Goal: Task Accomplishment & Management: Manage account settings

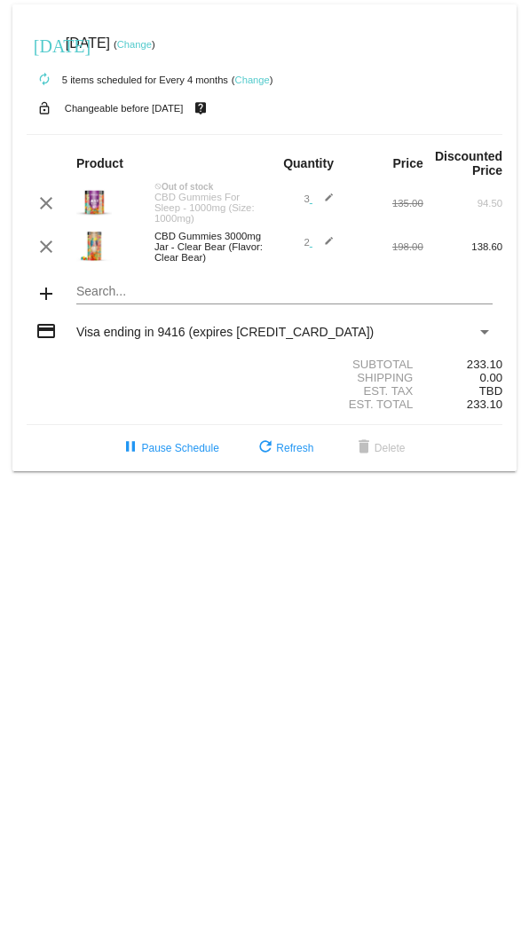
click at [259, 81] on link "Change" at bounding box center [252, 80] width 35 height 11
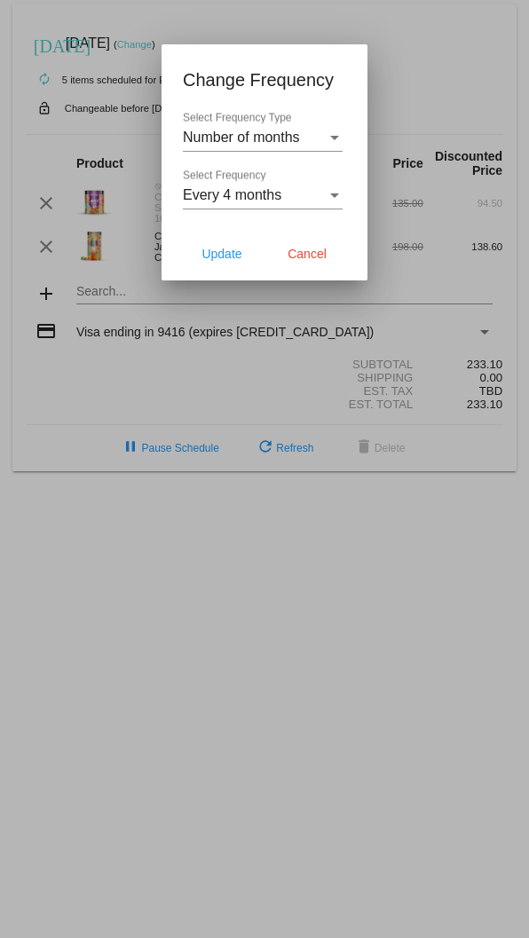
click at [327, 132] on mat-dialog-actions "Update Cancel" at bounding box center [264, 253] width 163 height 53
click at [314, 132] on span "Cancel" at bounding box center [307, 254] width 39 height 14
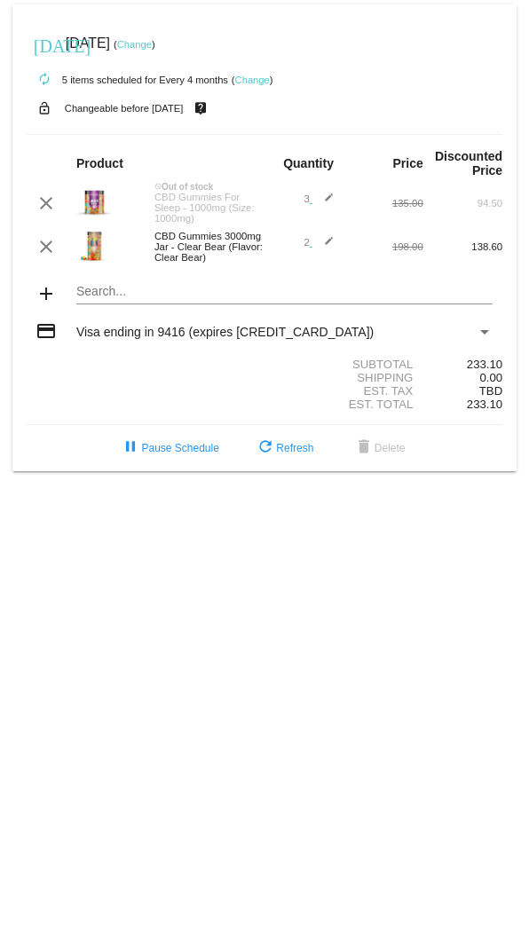
click at [102, 132] on img at bounding box center [93, 202] width 35 height 35
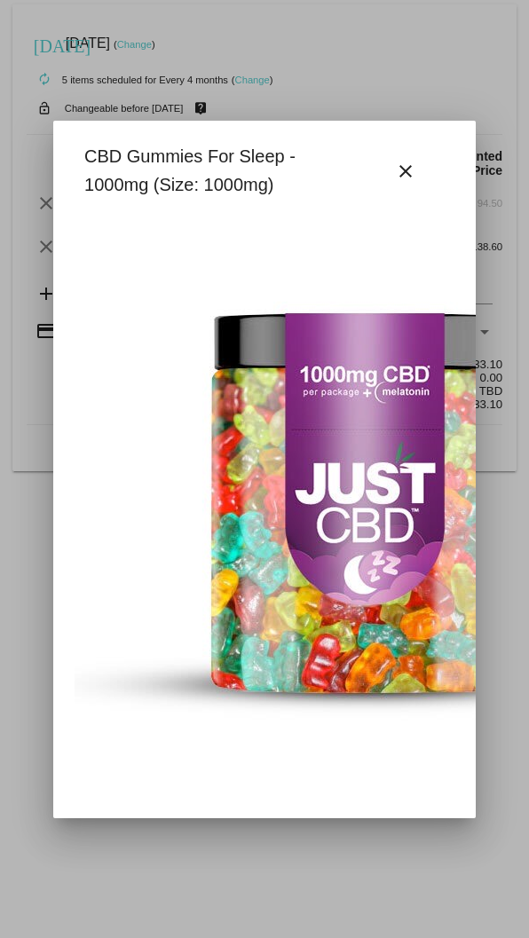
click at [346, 132] on img at bounding box center [363, 505] width 577 height 577
click at [397, 132] on mat-icon "close" at bounding box center [405, 171] width 21 height 21
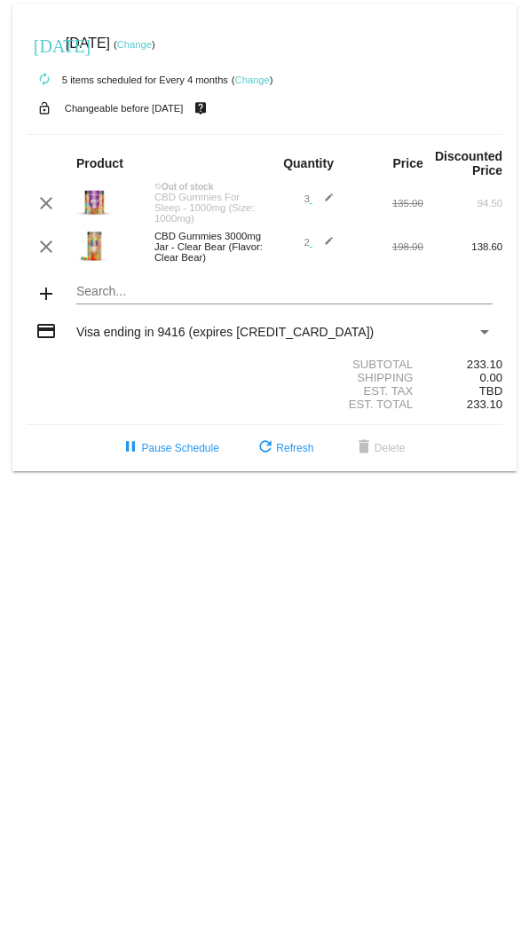
click at [98, 132] on mat-card "today Sep 8 2025 ( Change ) autorenew 5 items scheduled for Every 4 months ( Ch…" at bounding box center [264, 237] width 504 height 467
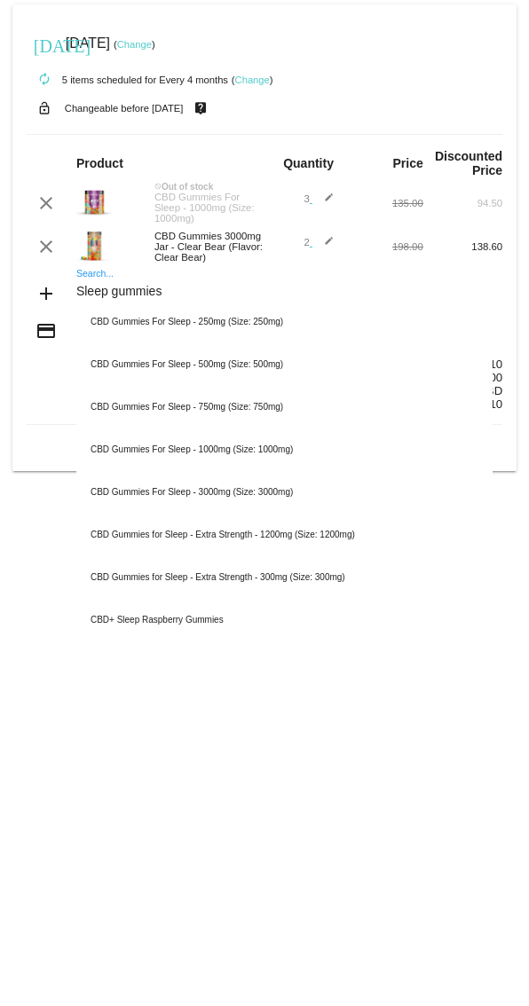
type input "Sleep gummies"
click at [274, 132] on div "CBD Gummies For Sleep - 3000mg (Size: 3000mg)" at bounding box center [284, 492] width 416 height 43
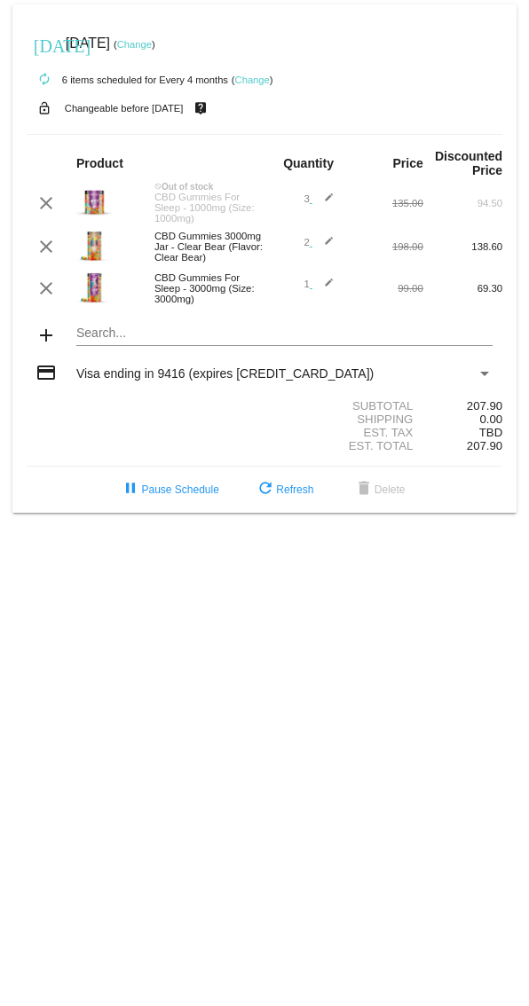
click at [188, 132] on div "CBD Gummies For Sleep - 3000mg (Size: 3000mg)" at bounding box center [205, 288] width 119 height 32
click at [190, 132] on div "CBD Gummies For Sleep - 3000mg (Size: 3000mg)" at bounding box center [205, 288] width 119 height 32
click at [91, 132] on img at bounding box center [93, 287] width 35 height 35
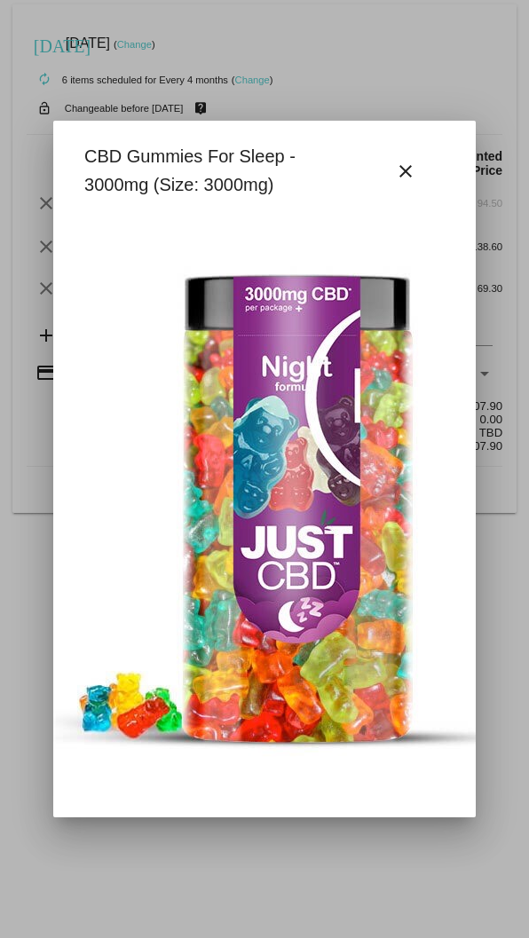
scroll to position [0, 50]
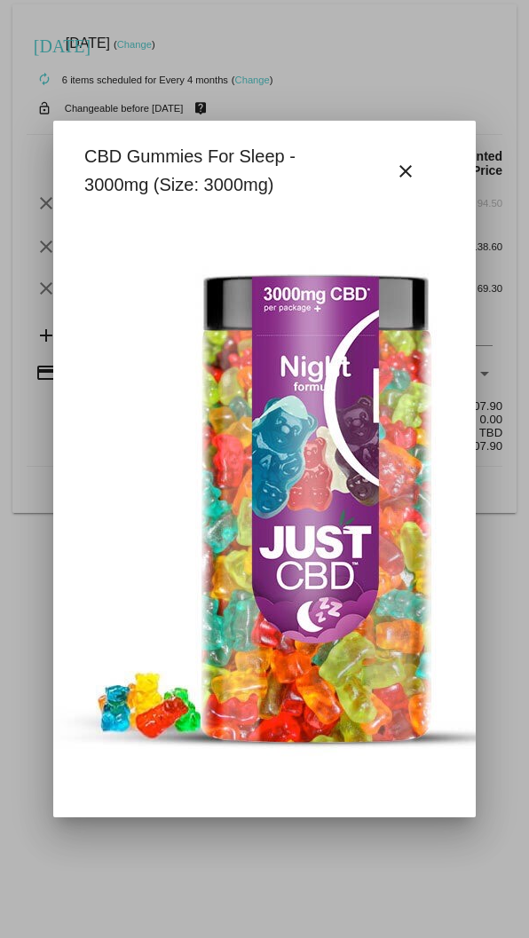
click at [405, 132] on mat-icon "close" at bounding box center [405, 171] width 21 height 21
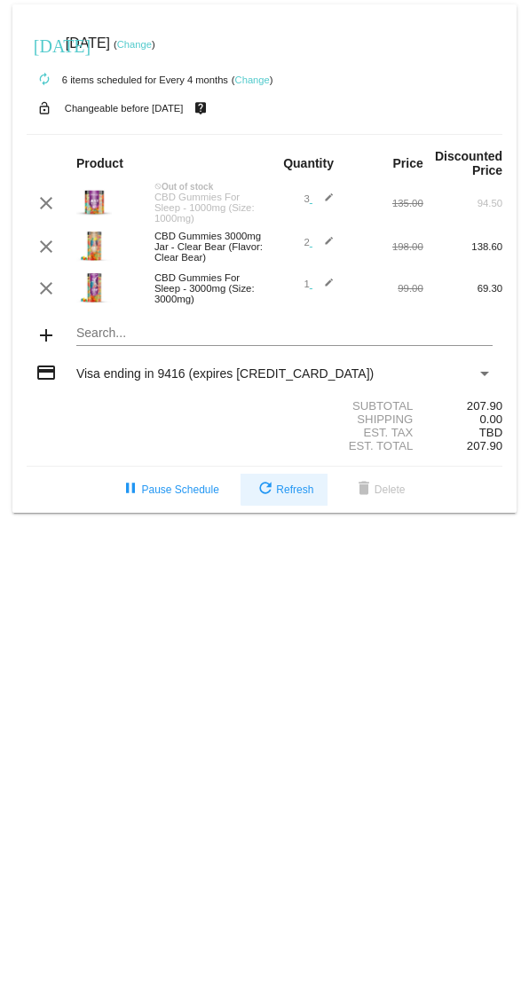
click at [297, 132] on button "refresh Refresh" at bounding box center [283, 490] width 87 height 32
click at [306, 132] on span "1 edit" at bounding box center [319, 284] width 30 height 11
click at [260, 81] on link "Change" at bounding box center [252, 80] width 35 height 11
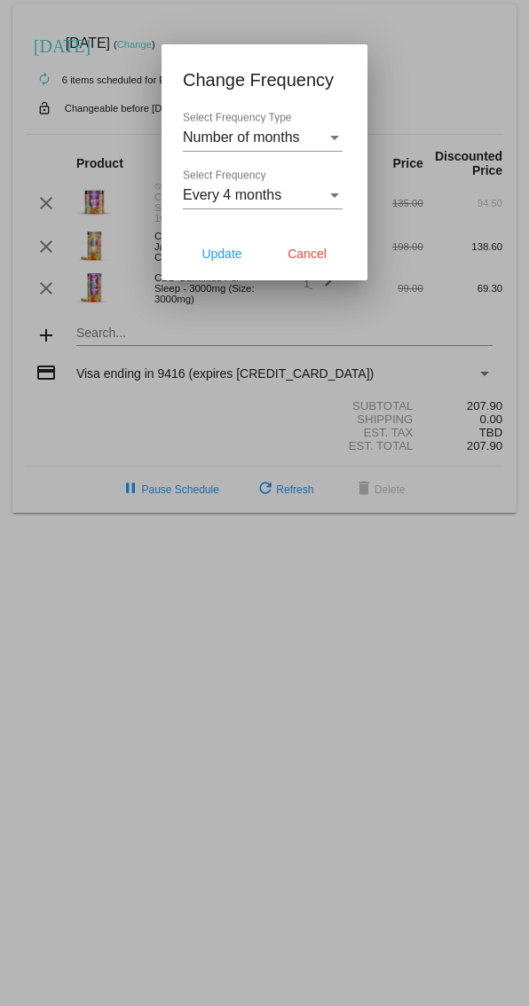
click at [323, 132] on span "Cancel" at bounding box center [307, 254] width 39 height 14
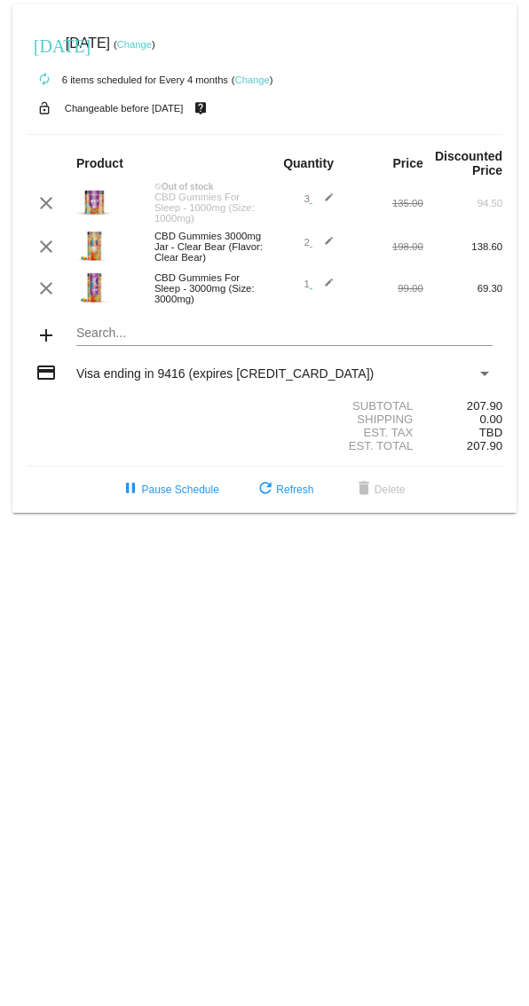
click at [45, 132] on mat-icon "clear" at bounding box center [45, 288] width 21 height 21
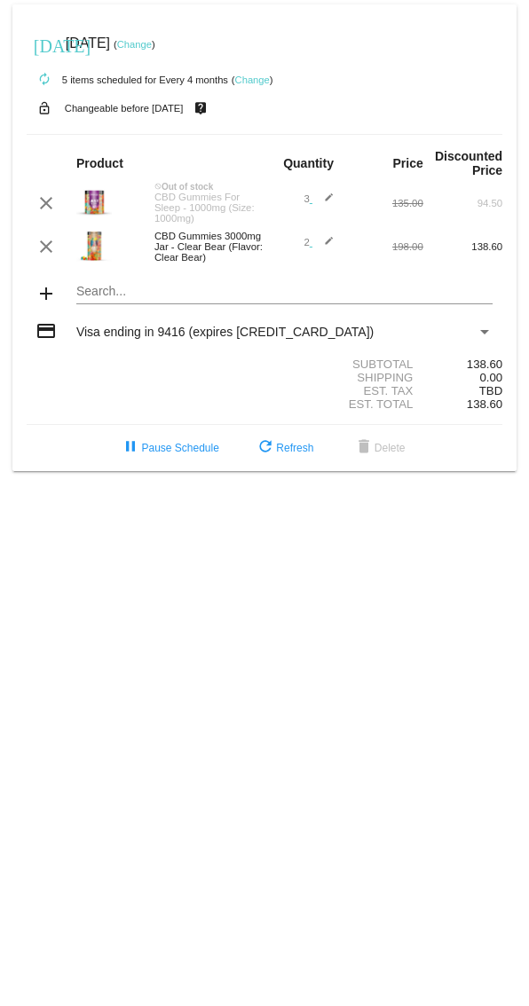
click at [99, 132] on img at bounding box center [93, 245] width 35 height 35
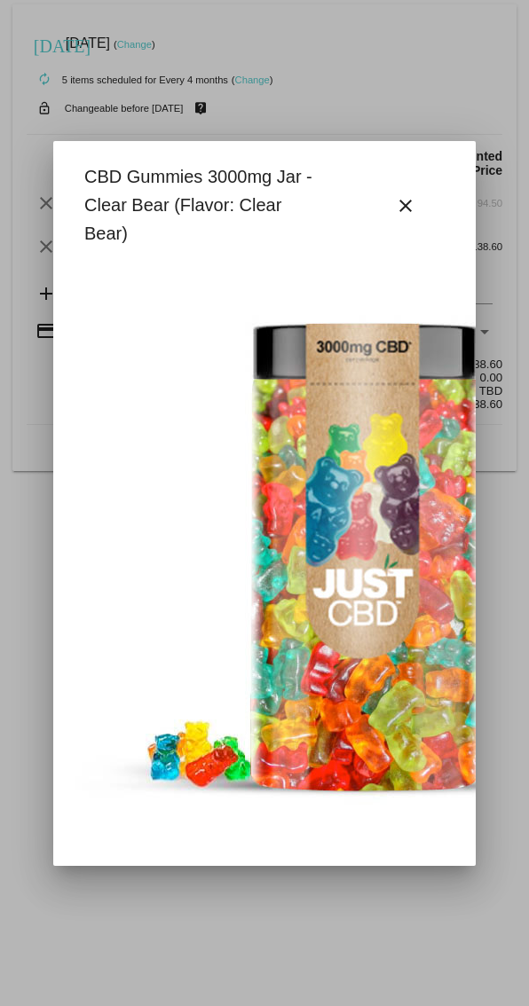
click at [402, 132] on mat-icon "close" at bounding box center [405, 205] width 21 height 21
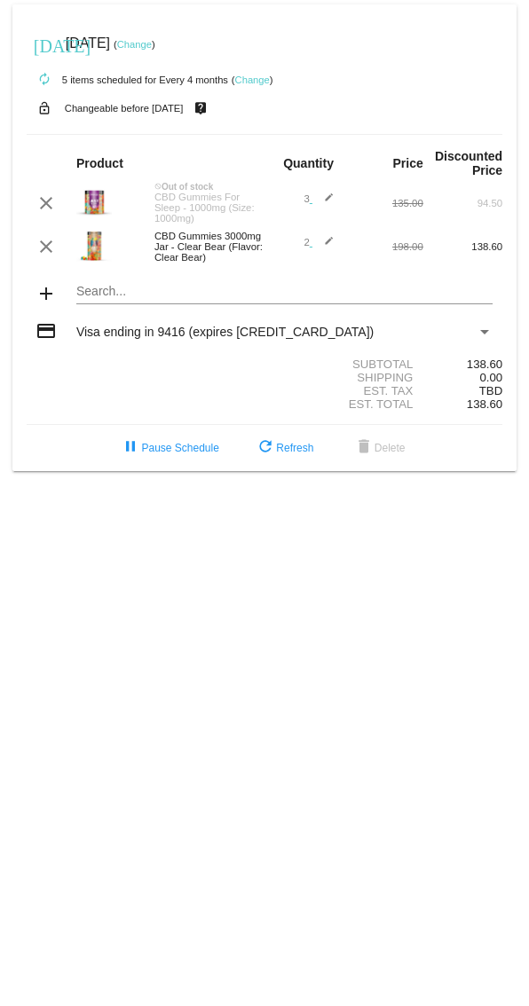
click at [209, 132] on div "CBD Gummies 3000mg Jar - Clear Bear (Flavor: Clear Bear)" at bounding box center [205, 247] width 119 height 32
click at [110, 132] on mat-card "today Sep 8 2025 ( Change ) autorenew 5 items scheduled for Every 4 months ( Ch…" at bounding box center [264, 237] width 504 height 467
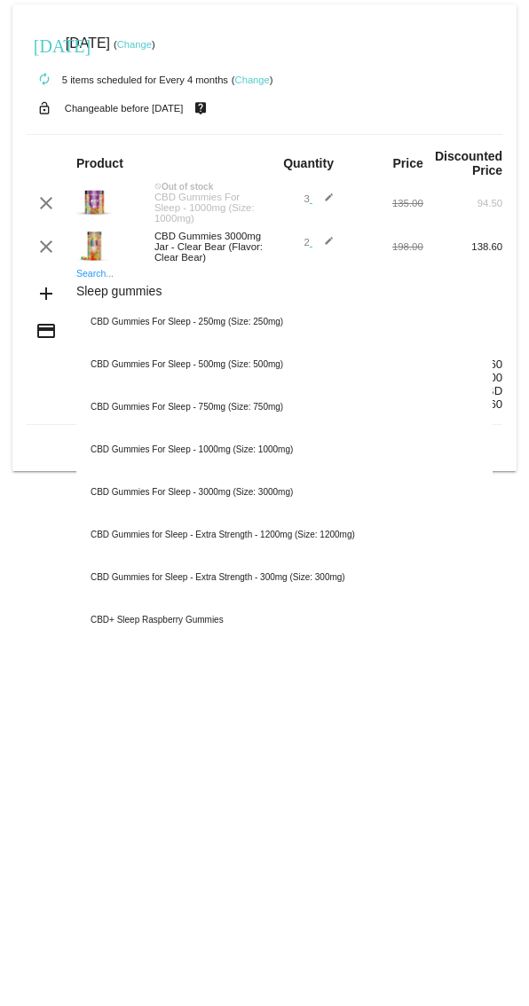
type input "Sleep gummies"
click at [274, 132] on div "CBD Gummies For Sleep - 3000mg (Size: 3000mg)" at bounding box center [284, 492] width 416 height 43
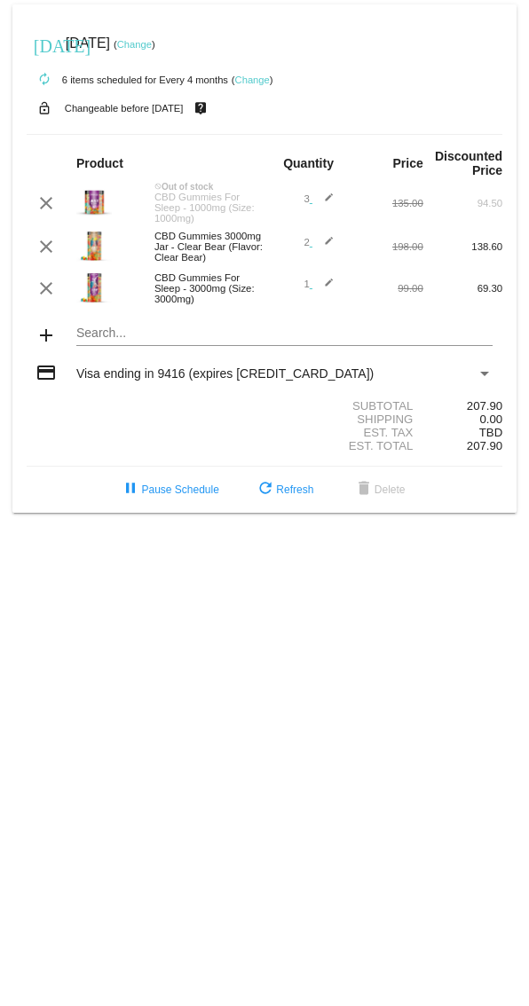
click at [92, 132] on img at bounding box center [93, 287] width 35 height 35
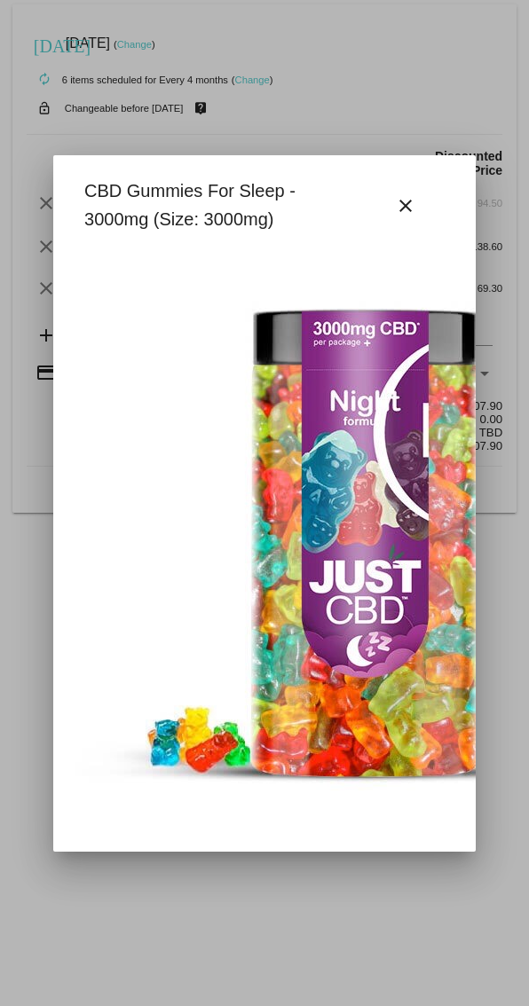
click at [311, 111] on div at bounding box center [264, 503] width 529 height 1006
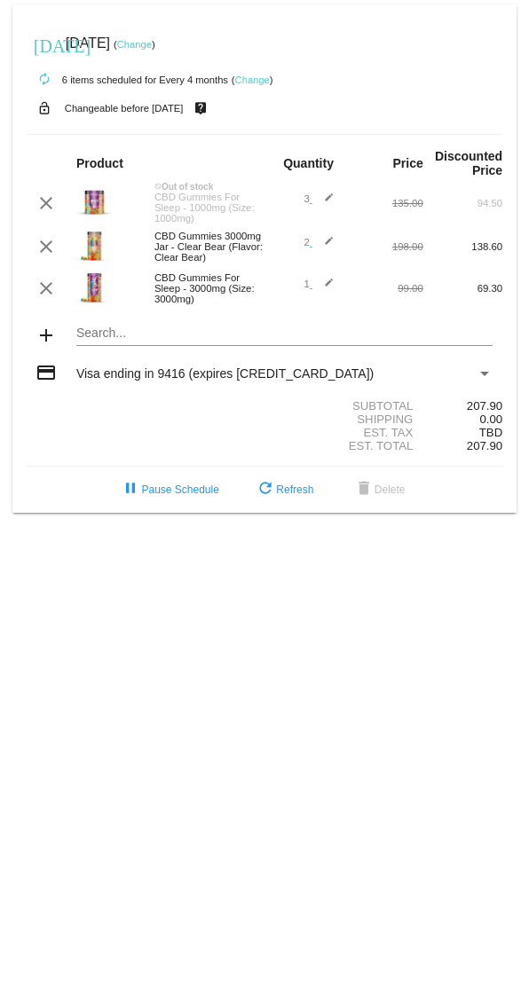
click at [205, 132] on div "CBD Gummies For Sleep - 3000mg (Size: 3000mg)" at bounding box center [205, 288] width 119 height 32
click at [174, 132] on div "CBD Gummies For Sleep - 3000mg (Size: 3000mg)" at bounding box center [205, 288] width 119 height 32
click at [197, 132] on div "CBD Gummies For Sleep - 3000mg (Size: 3000mg)" at bounding box center [205, 288] width 119 height 32
click at [326, 132] on mat-icon "edit" at bounding box center [322, 288] width 21 height 21
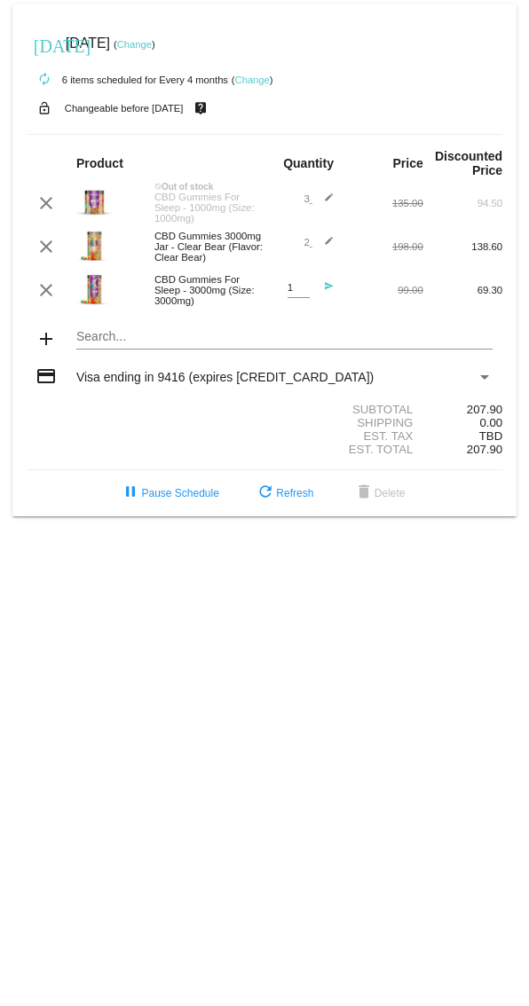
click at [328, 132] on mat-icon "send" at bounding box center [322, 291] width 21 height 21
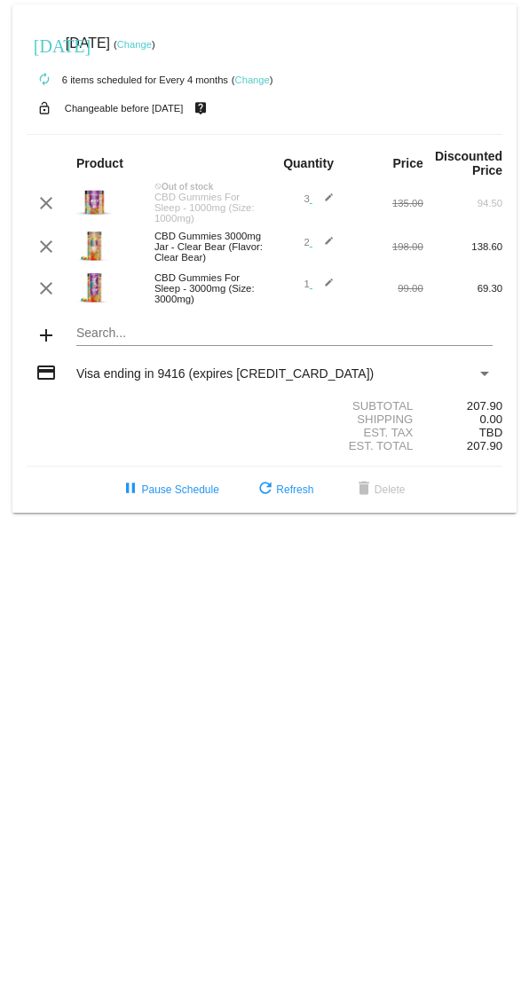
click at [327, 132] on mat-icon "edit" at bounding box center [322, 288] width 21 height 21
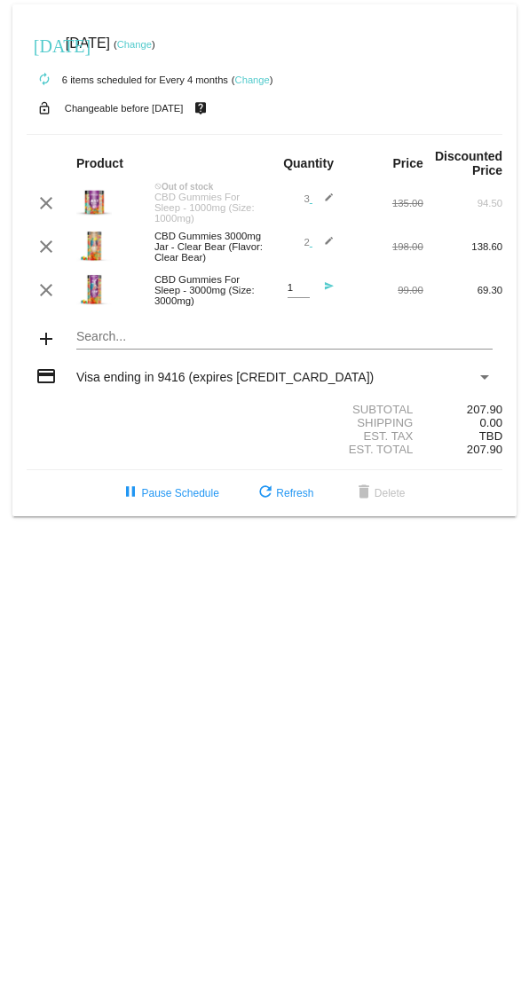
click at [291, 132] on input "1" at bounding box center [299, 288] width 22 height 12
type input "2"
click at [297, 132] on button "refresh Refresh" at bounding box center [283, 493] width 87 height 32
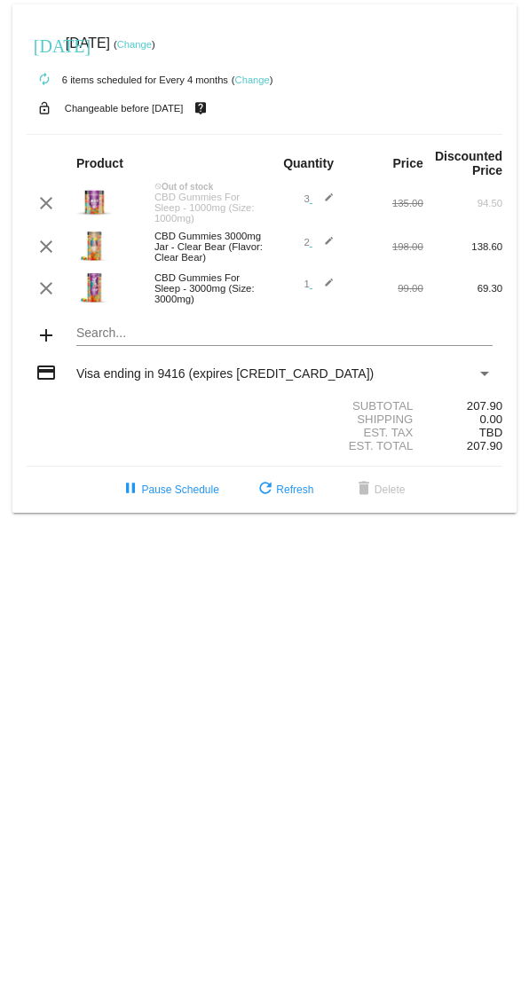
click at [303, 132] on div "1 edit" at bounding box center [303, 288] width 59 height 21
click at [301, 132] on div "1 edit" at bounding box center [303, 288] width 59 height 21
click at [307, 132] on span "1 edit" at bounding box center [319, 284] width 30 height 11
click at [294, 132] on div "1 edit" at bounding box center [303, 288] width 59 height 21
click at [330, 132] on mat-icon "edit" at bounding box center [322, 288] width 21 height 21
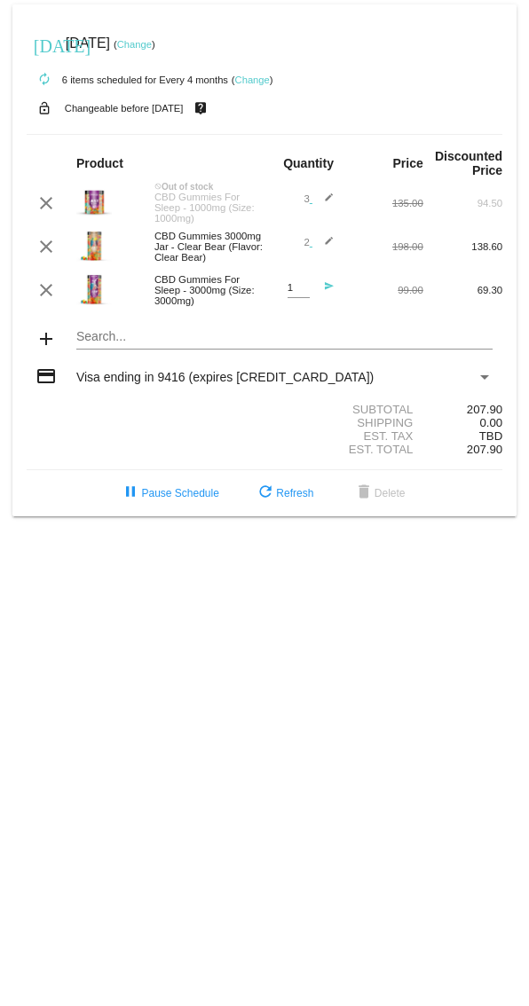
click at [300, 132] on input "1" at bounding box center [299, 288] width 22 height 12
type input "2"
click at [329, 132] on mat-icon "send" at bounding box center [322, 291] width 21 height 21
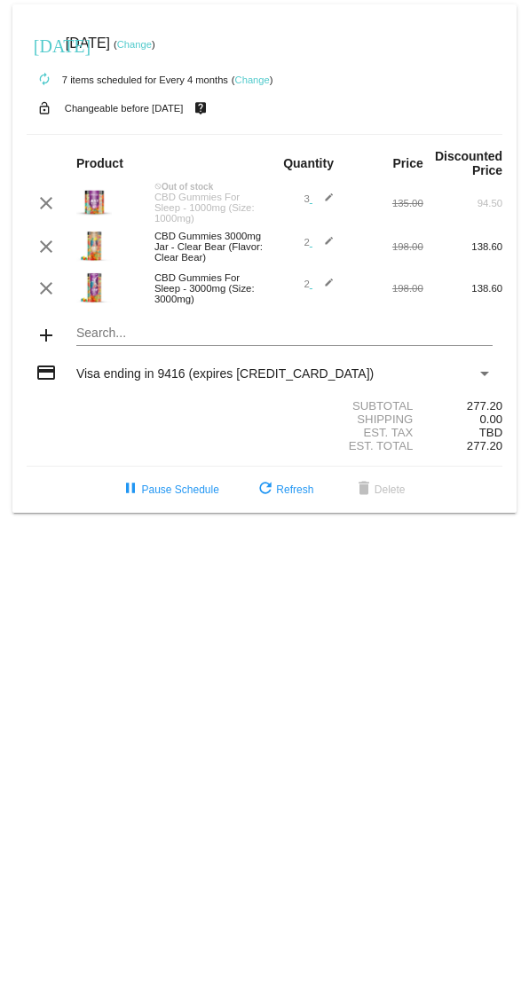
click at [297, 132] on button "refresh Refresh" at bounding box center [283, 490] width 87 height 32
click at [289, 132] on span "refresh Refresh" at bounding box center [284, 490] width 59 height 12
click at [333, 132] on div "clear not_interested Out of stock CBD Gummies For Sleep - 1000mg (Size: 1000mg)…" at bounding box center [265, 203] width 476 height 42
click at [306, 132] on span "3 edit" at bounding box center [319, 198] width 30 height 11
click at [330, 132] on mat-icon "edit" at bounding box center [322, 203] width 21 height 21
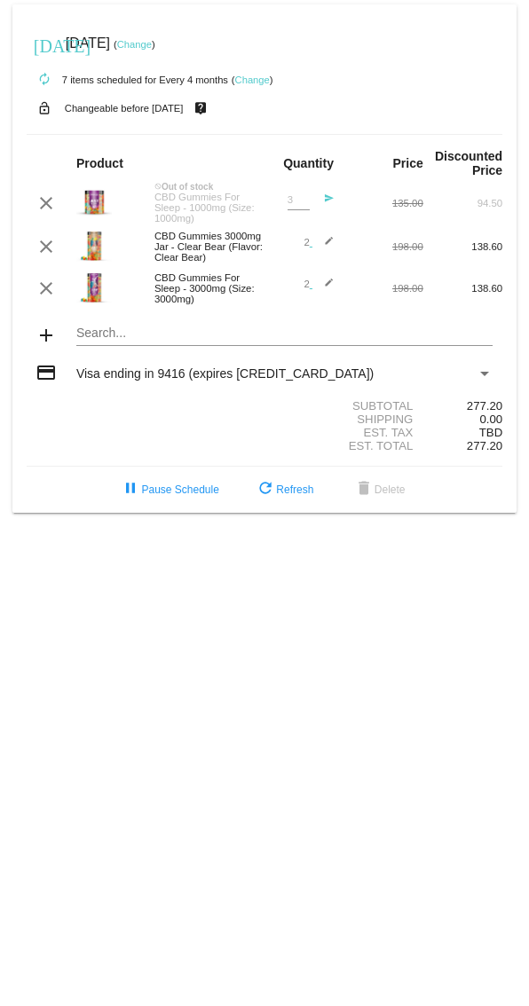
click at [301, 132] on div "3 Quantity" at bounding box center [299, 196] width 22 height 28
click at [297, 132] on button "refresh Refresh" at bounding box center [283, 490] width 87 height 32
click at [312, 132] on mat-icon "edit" at bounding box center [322, 203] width 21 height 21
click at [298, 132] on input "3" at bounding box center [299, 200] width 22 height 12
click at [332, 132] on mat-icon "send" at bounding box center [322, 203] width 21 height 21
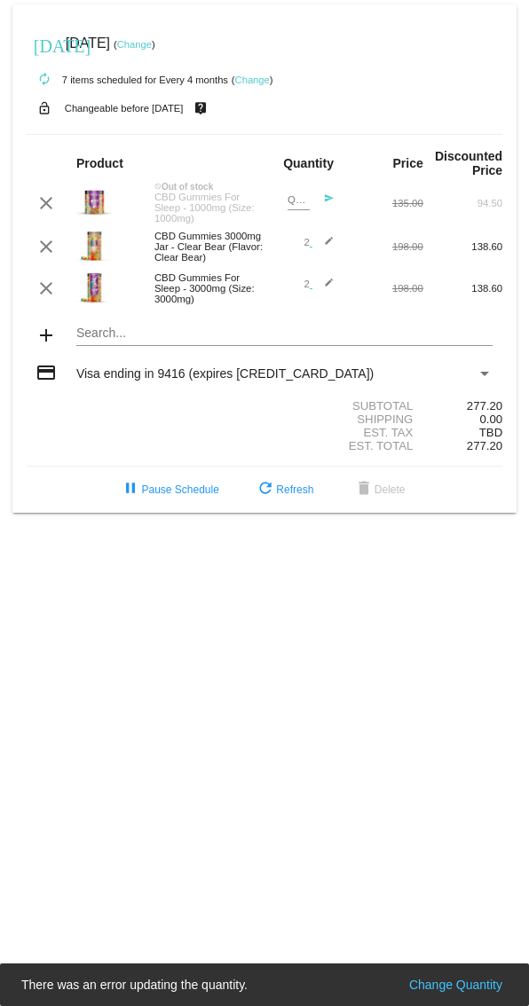
click at [330, 132] on mat-icon "send" at bounding box center [322, 203] width 21 height 21
click at [296, 132] on span "refresh Refresh" at bounding box center [284, 490] width 59 height 12
